Goal: Task Accomplishment & Management: Use online tool/utility

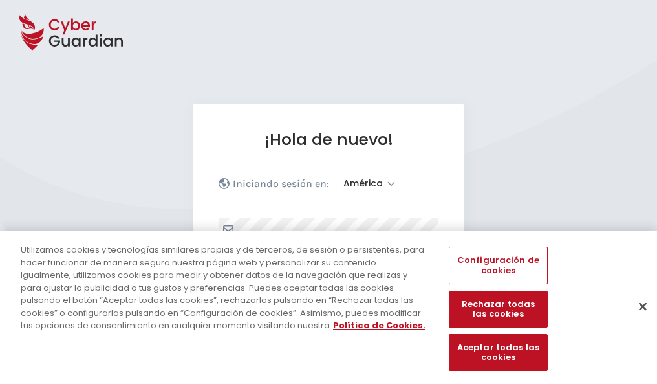
select select "América"
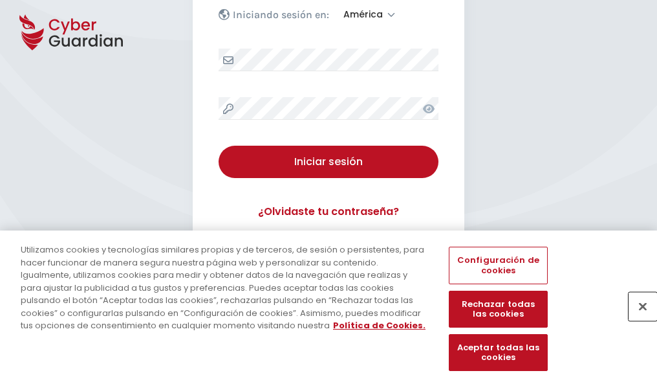
click at [637, 320] on button "Cerrar" at bounding box center [643, 306] width 28 height 28
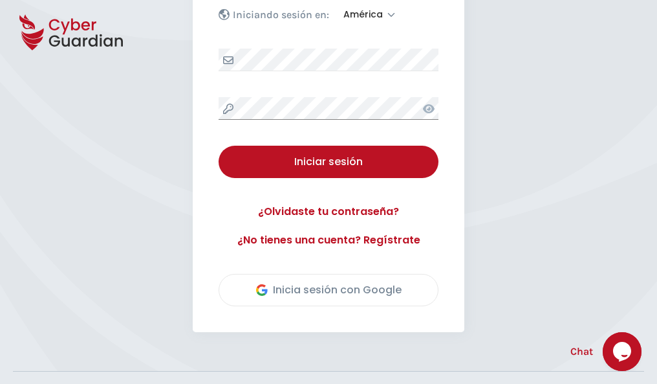
scroll to position [294, 0]
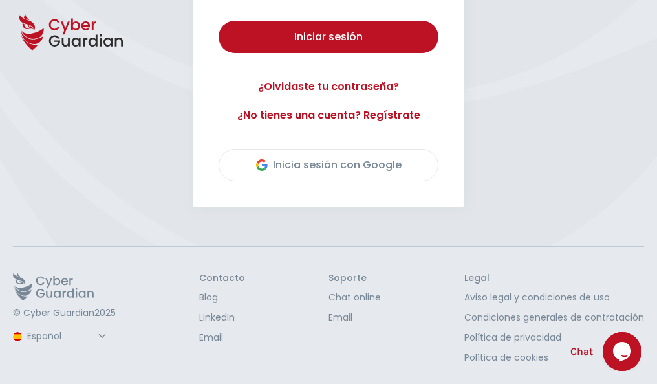
click at [219, 21] on button "Iniciar sesión" at bounding box center [329, 37] width 220 height 32
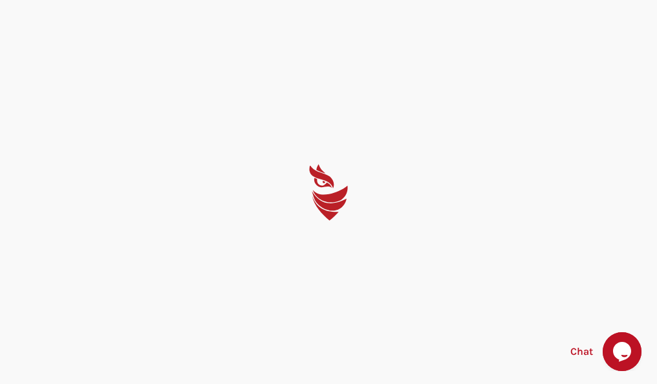
scroll to position [0, 0]
select select "English"
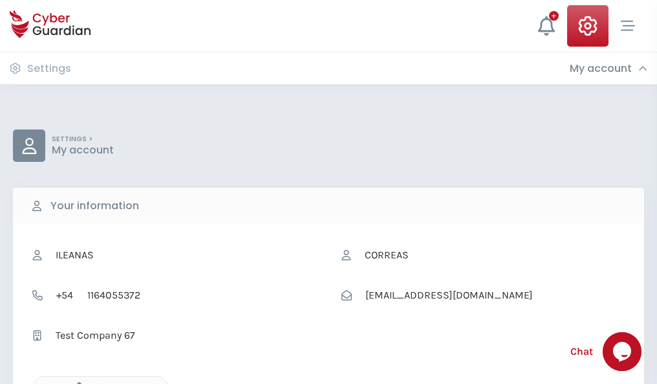
click at [76, 382] on icon "button" at bounding box center [76, 387] width 11 height 11
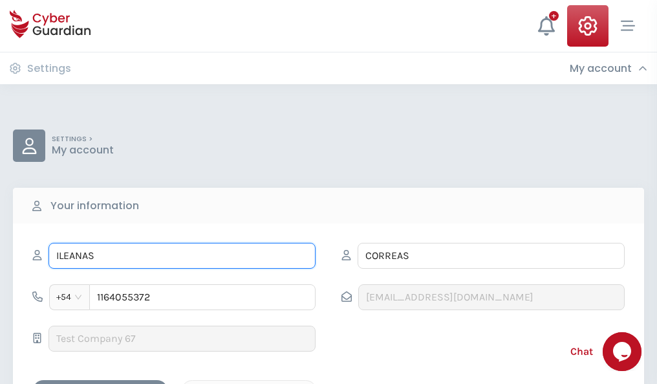
click at [182, 256] on input "ILEANAS" at bounding box center [182, 256] width 267 height 26
type input "I"
type input "Tomasa"
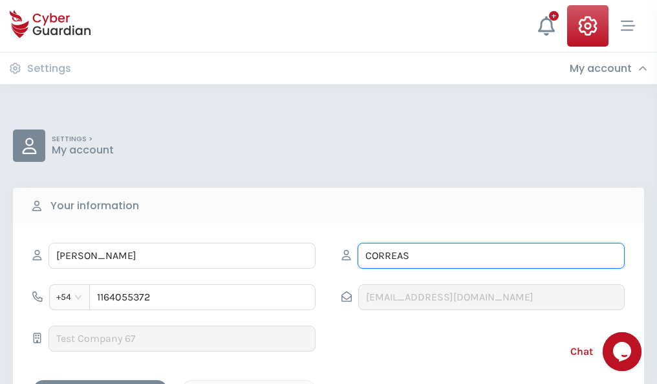
click at [491, 256] on input "CORREAS" at bounding box center [491, 256] width 267 height 26
type input "C"
type input "Blasco"
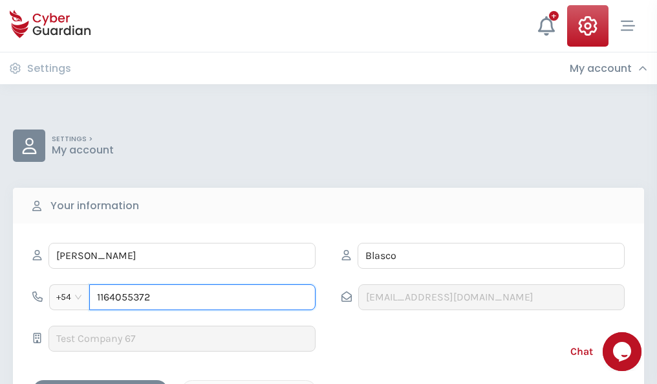
click at [202, 297] on input "1164055372" at bounding box center [202, 297] width 226 height 26
type input "1"
type input "4826220349"
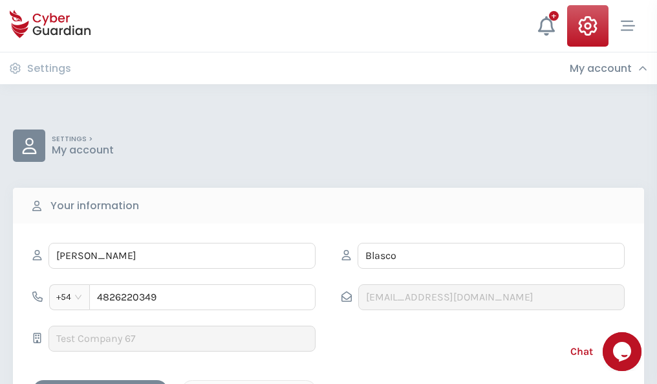
click at [249, 383] on div "Cancel" at bounding box center [248, 391] width 115 height 16
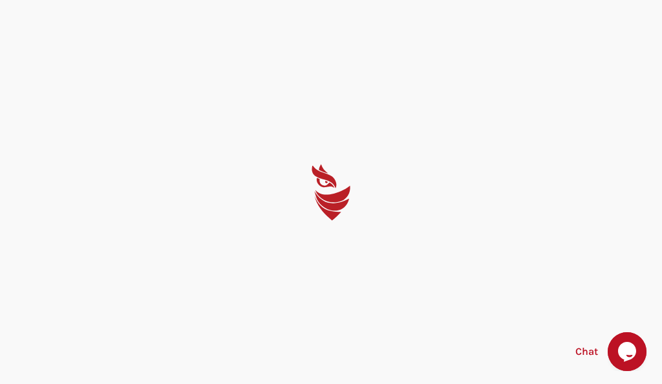
select select "English"
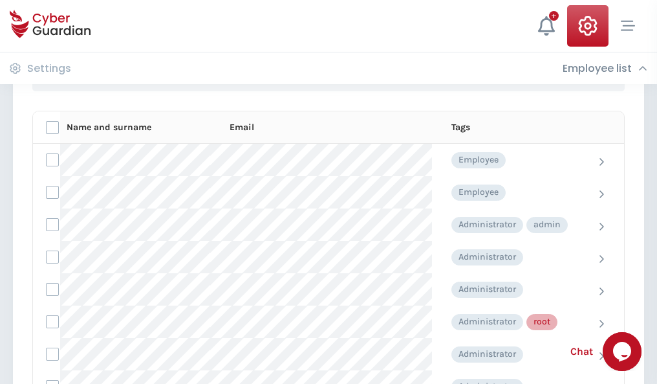
scroll to position [651, 0]
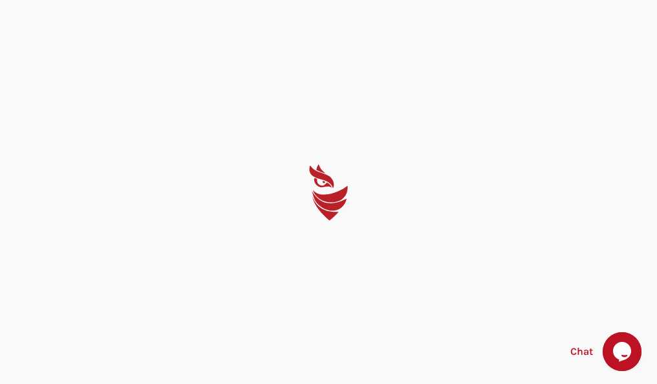
select select "English"
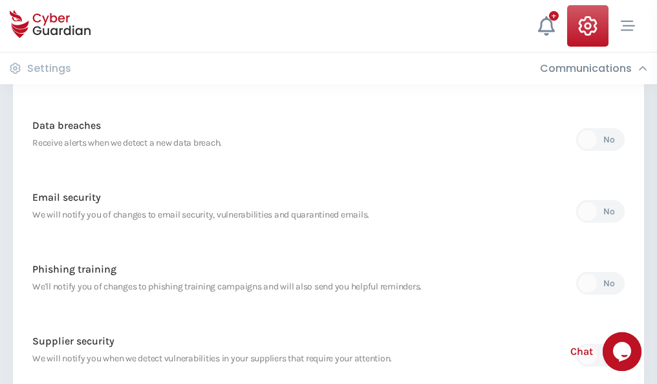
scroll to position [681, 0]
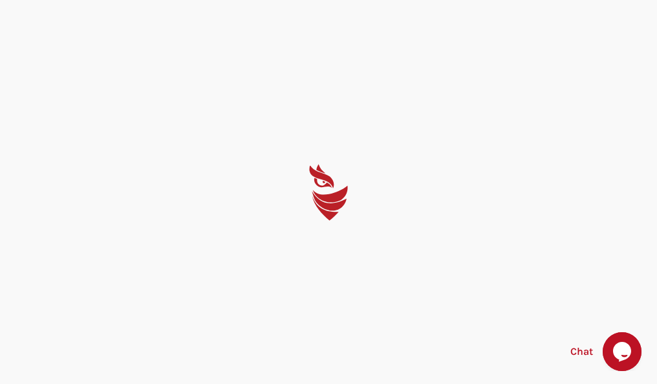
select select "English"
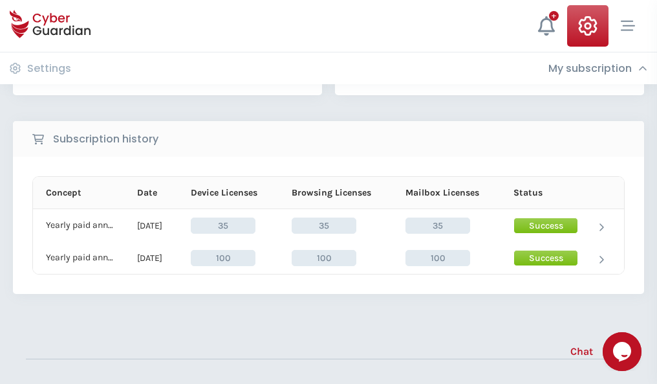
scroll to position [360, 0]
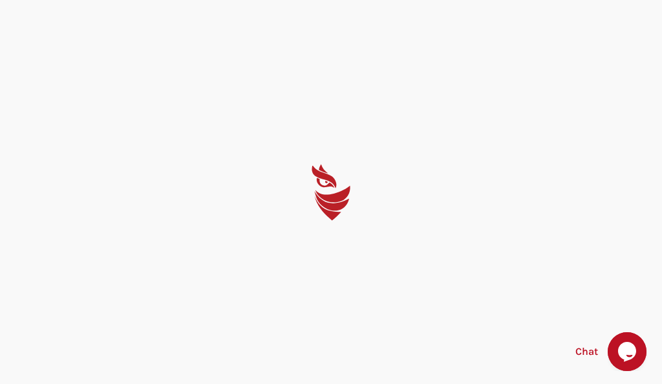
select select "English"
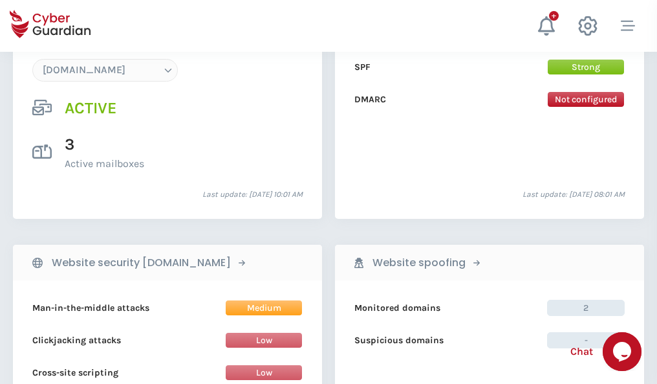
scroll to position [1378, 0]
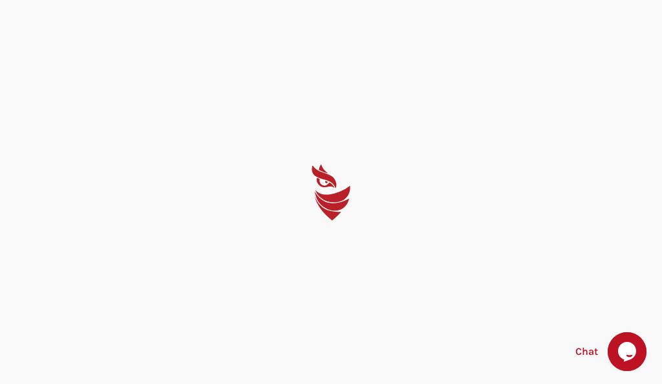
select select "English"
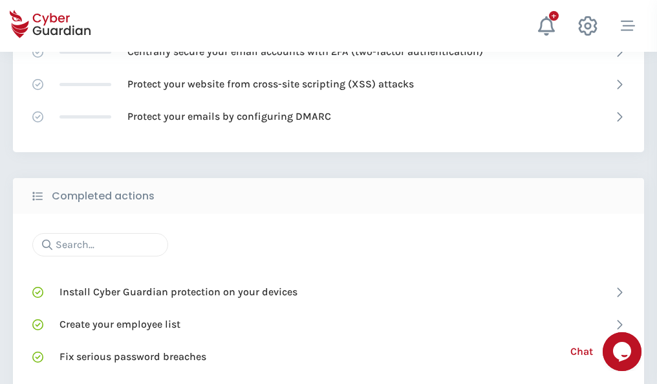
scroll to position [862, 0]
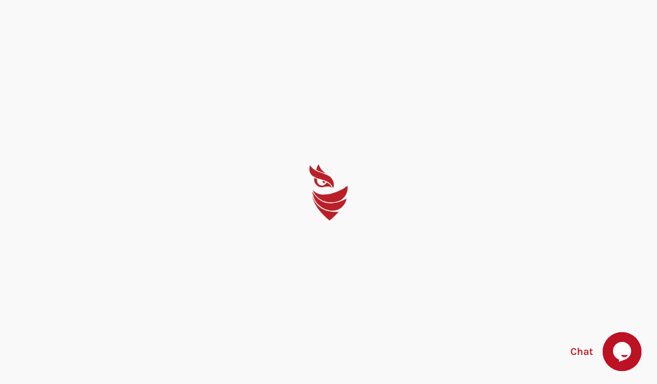
select select "English"
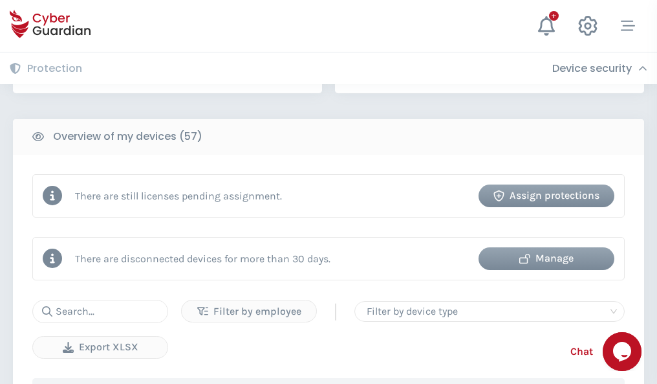
scroll to position [1254, 0]
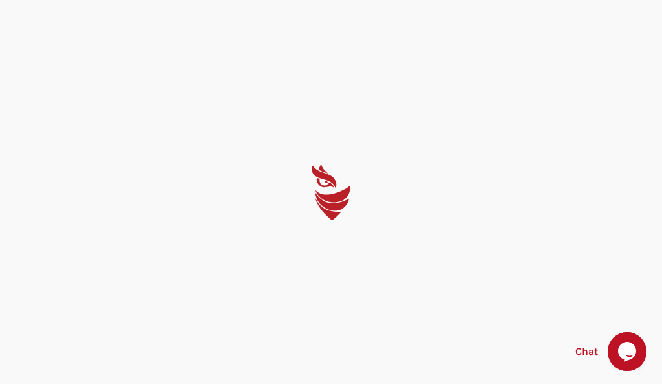
select select "English"
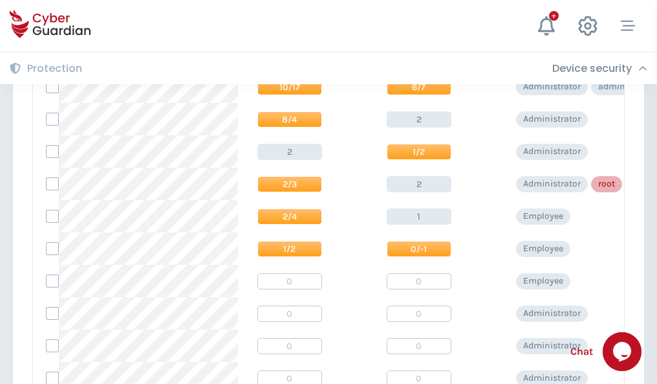
scroll to position [652, 0]
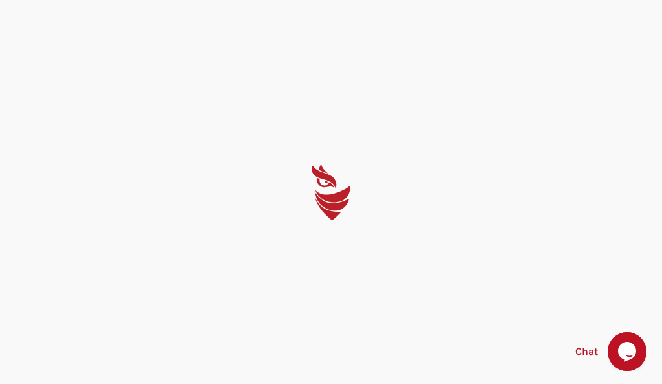
select select "English"
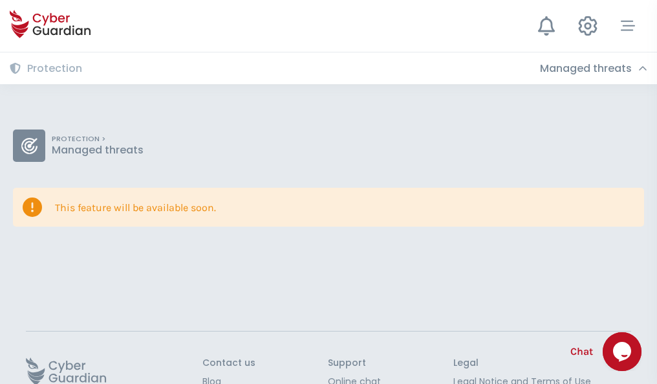
scroll to position [84, 0]
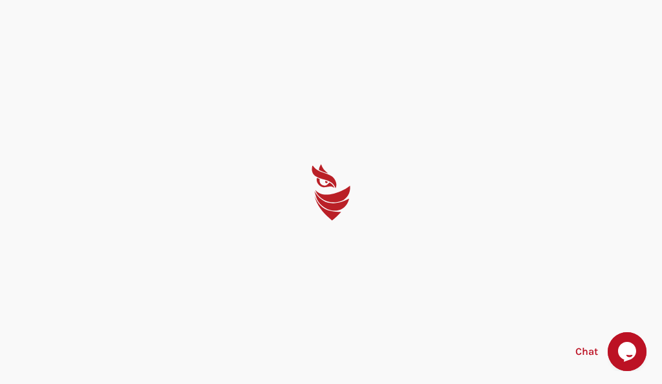
select select "English"
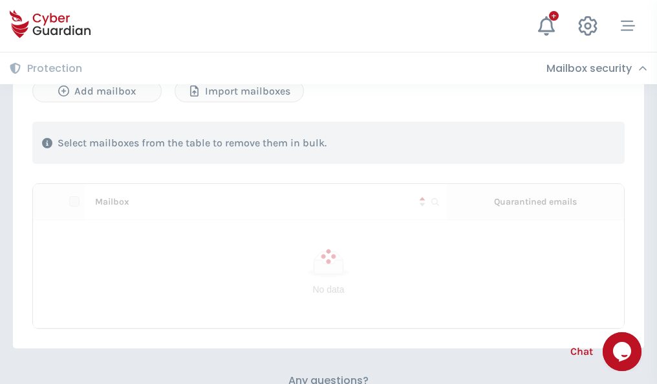
scroll to position [554, 0]
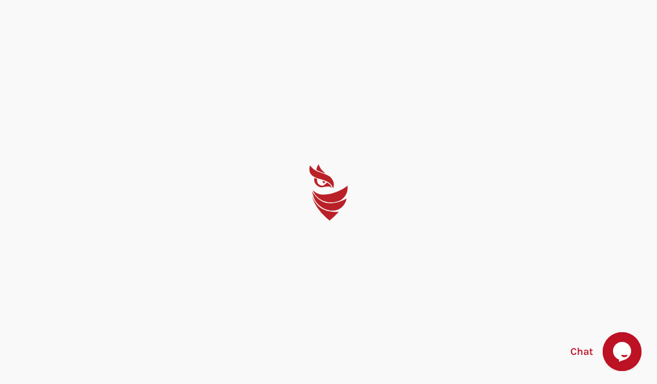
select select "English"
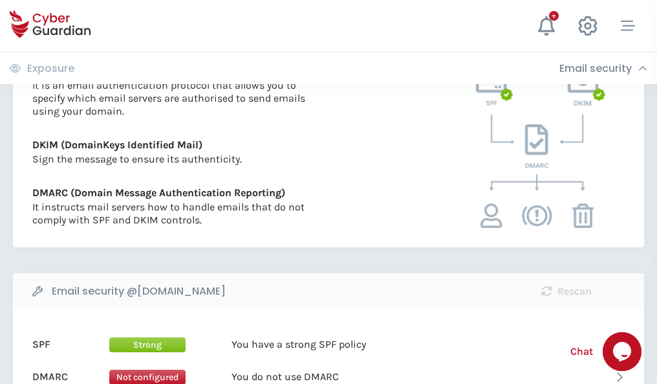
scroll to position [698, 0]
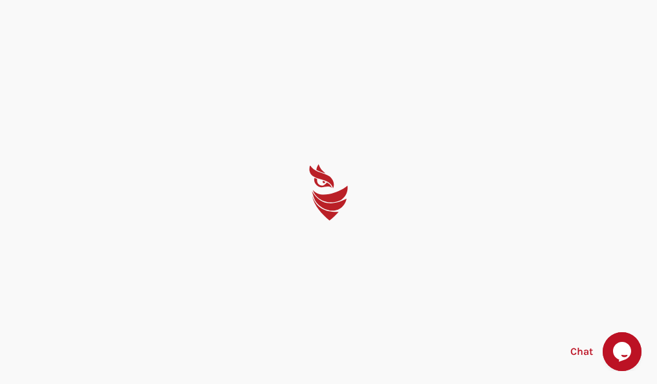
select select "English"
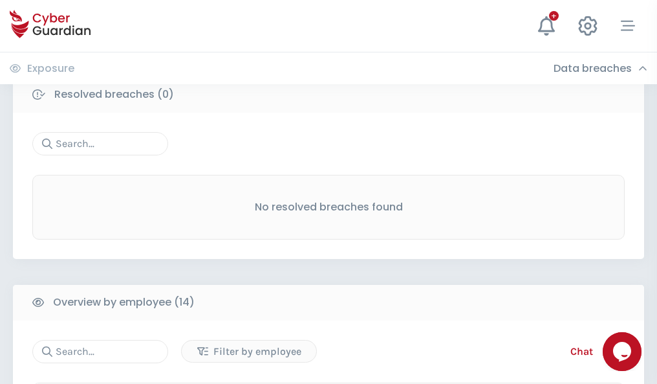
scroll to position [1168, 0]
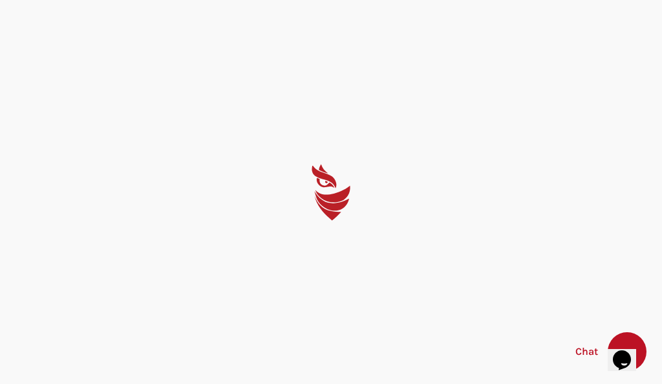
select select "English"
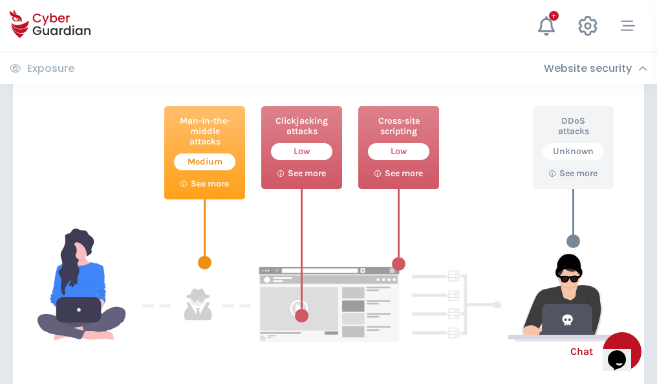
scroll to position [705, 0]
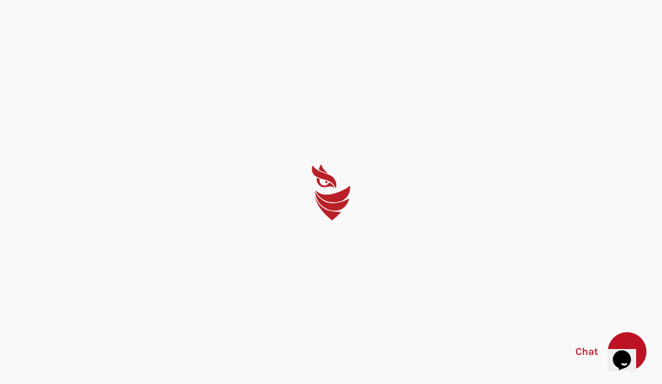
select select "English"
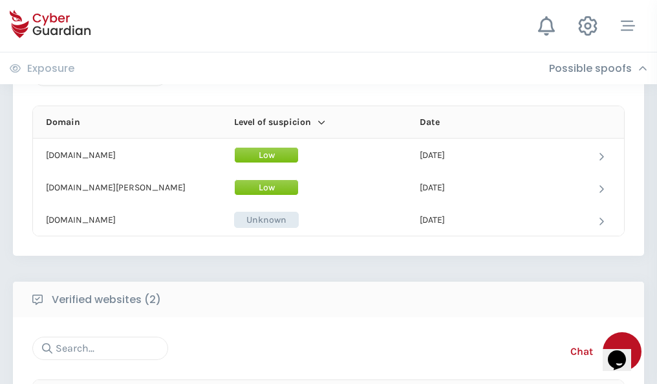
scroll to position [776, 0]
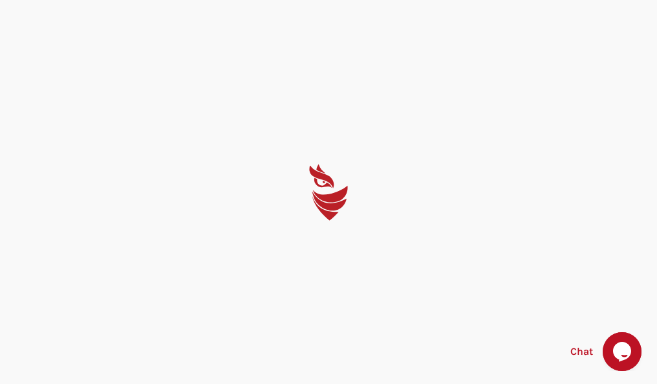
select select "English"
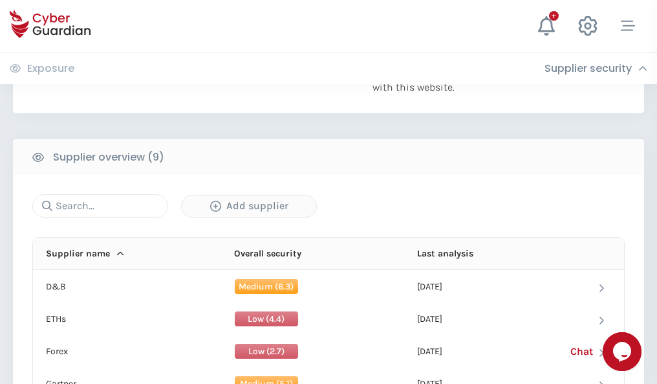
scroll to position [903, 0]
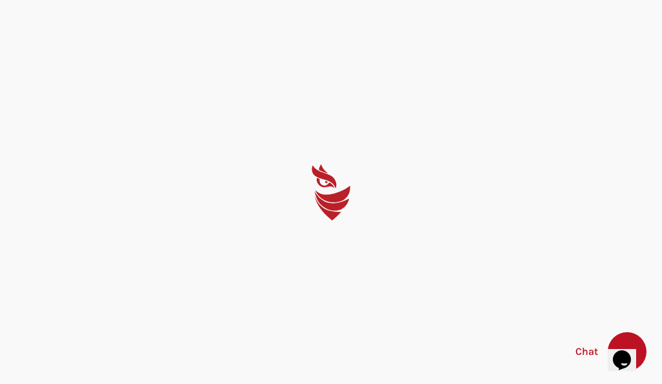
select select "English"
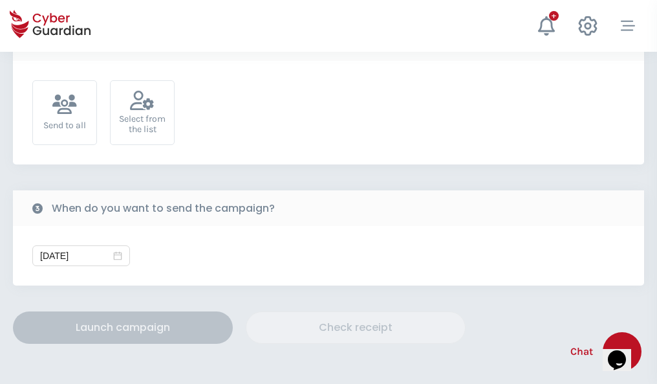
scroll to position [474, 0]
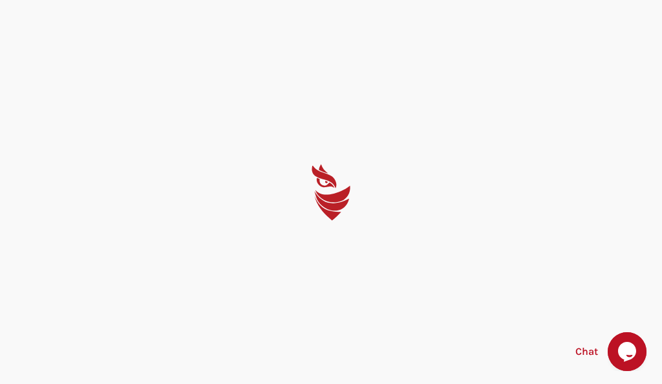
select select "English"
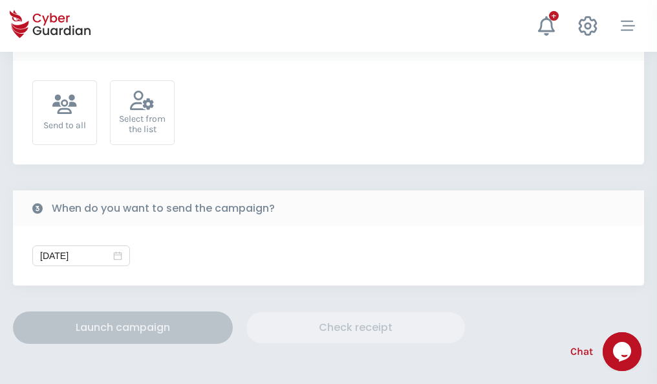
scroll to position [474, 0]
